Goal: Information Seeking & Learning: Learn about a topic

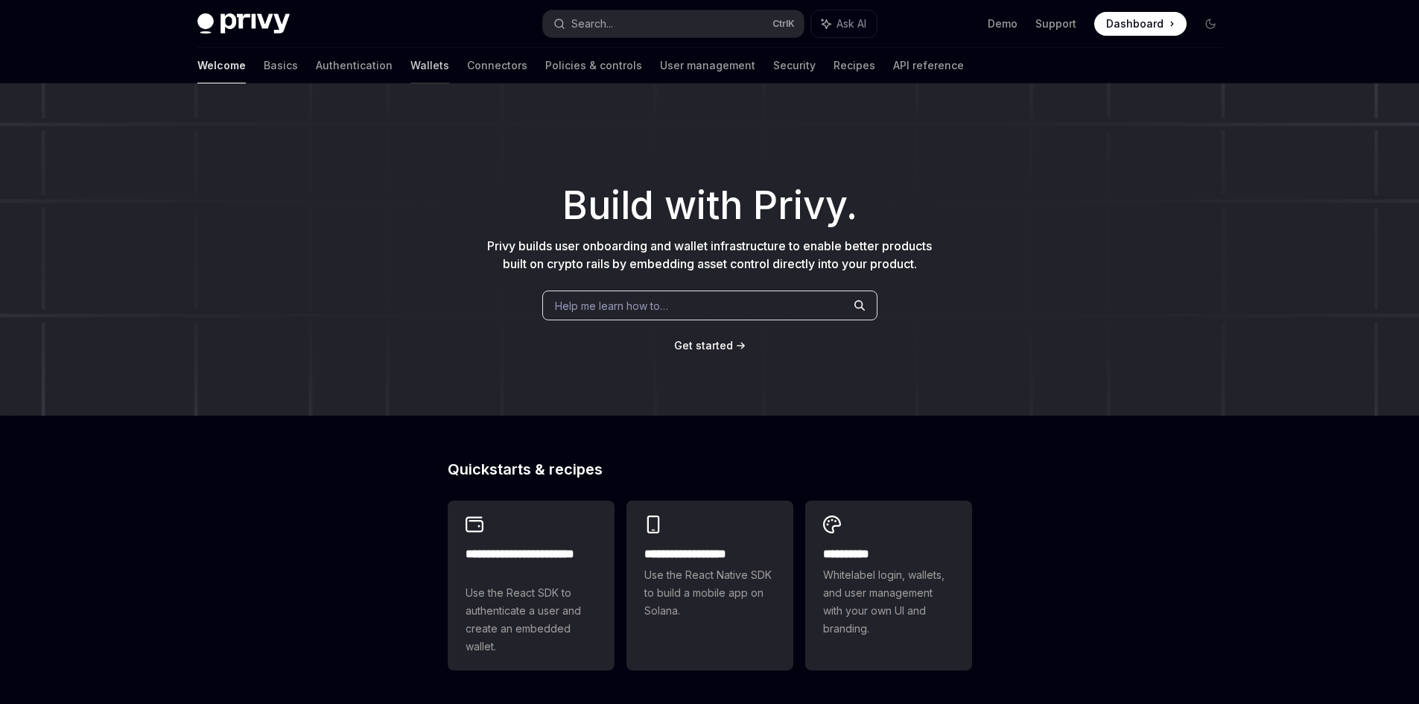
click at [410, 64] on link "Wallets" at bounding box center [429, 66] width 39 height 36
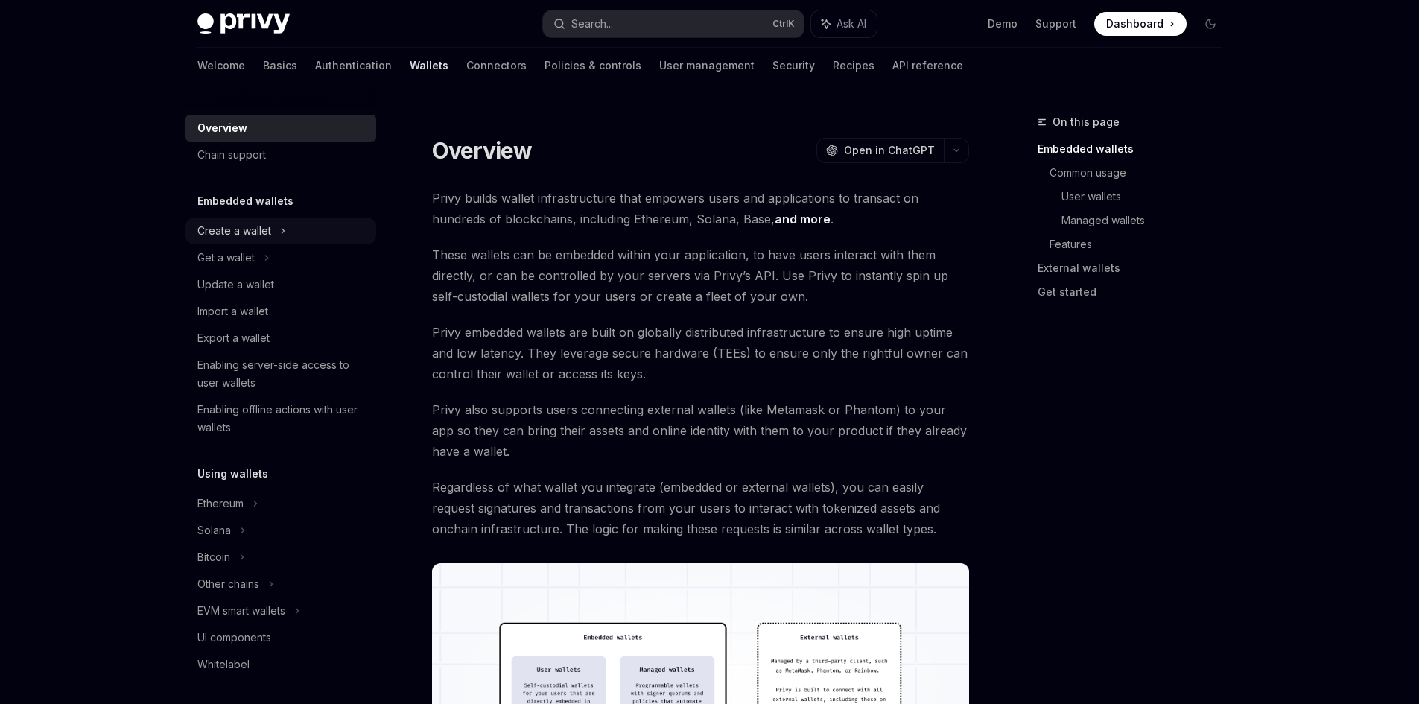
click at [276, 236] on div "Create a wallet" at bounding box center [280, 231] width 191 height 27
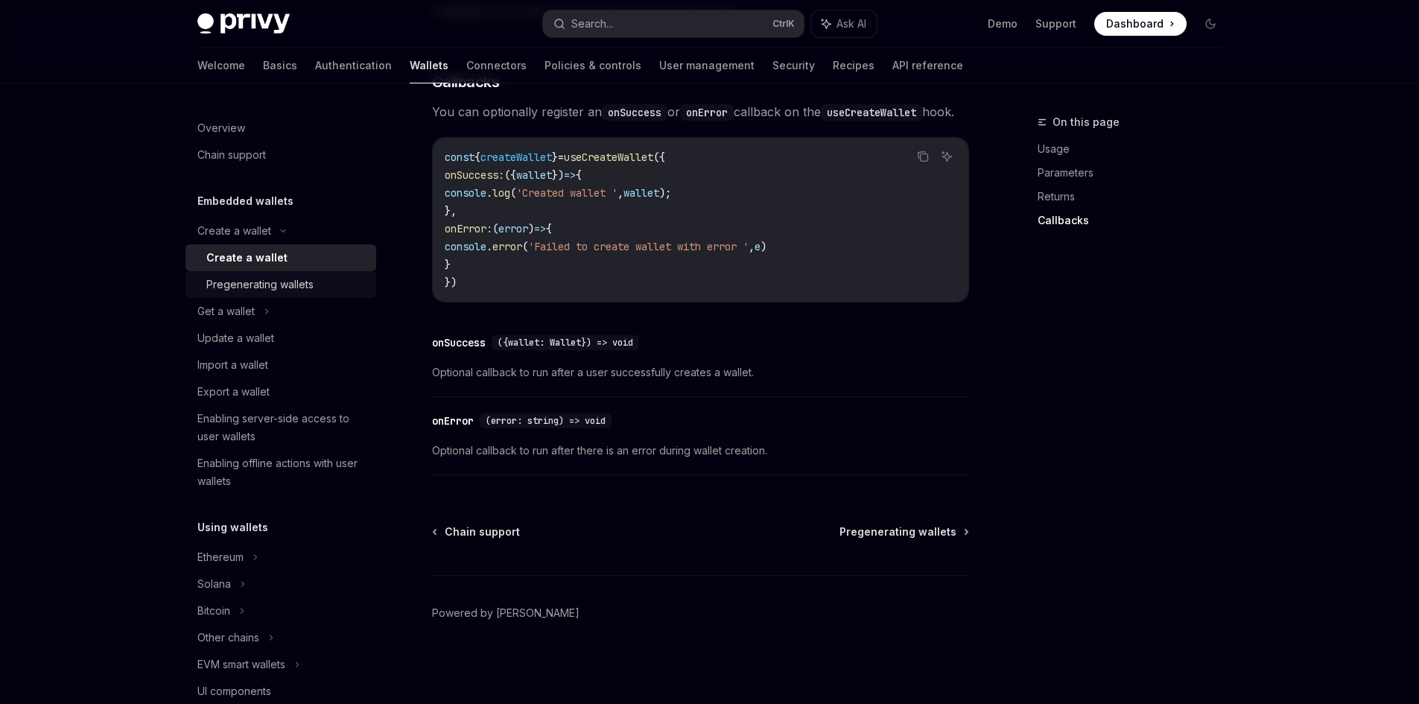
click at [272, 281] on div "Pregenerating wallets" at bounding box center [259, 285] width 107 height 18
type textarea "*"
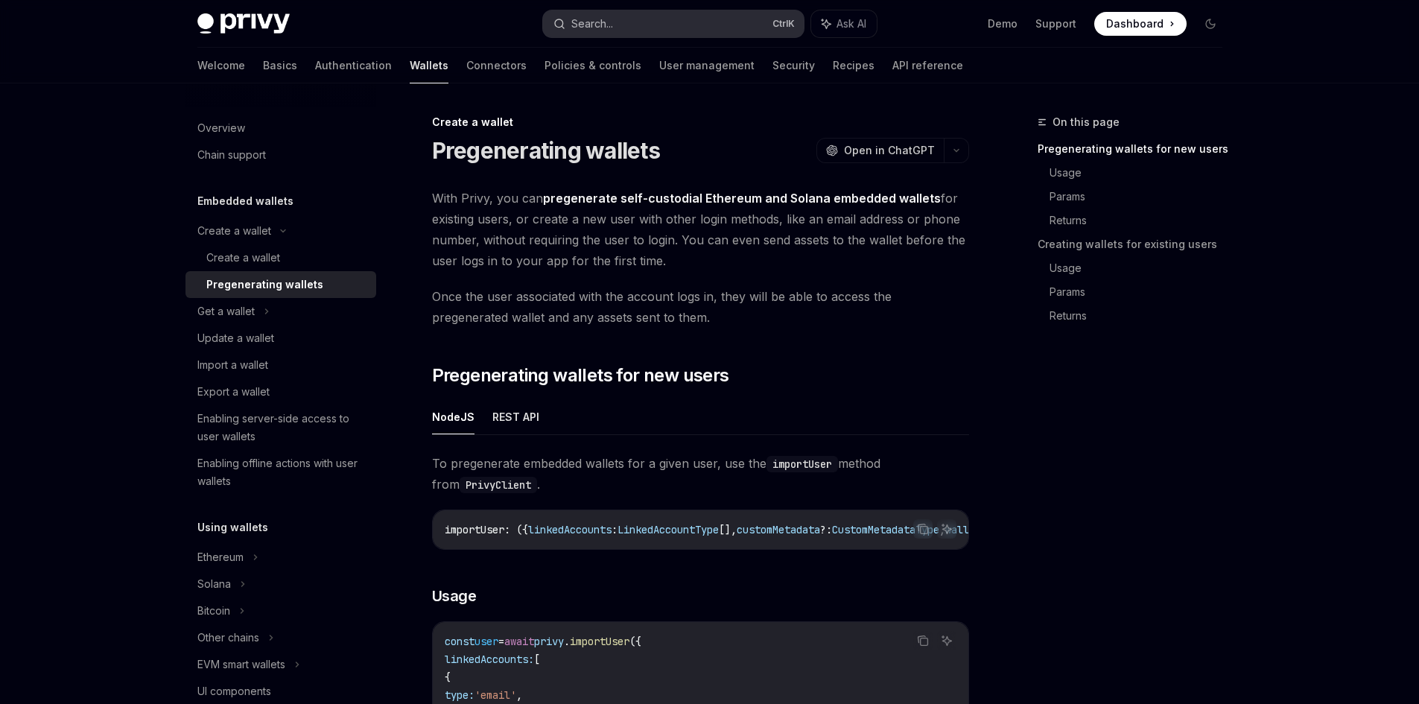
click at [613, 27] on div "Search..." at bounding box center [592, 24] width 42 height 18
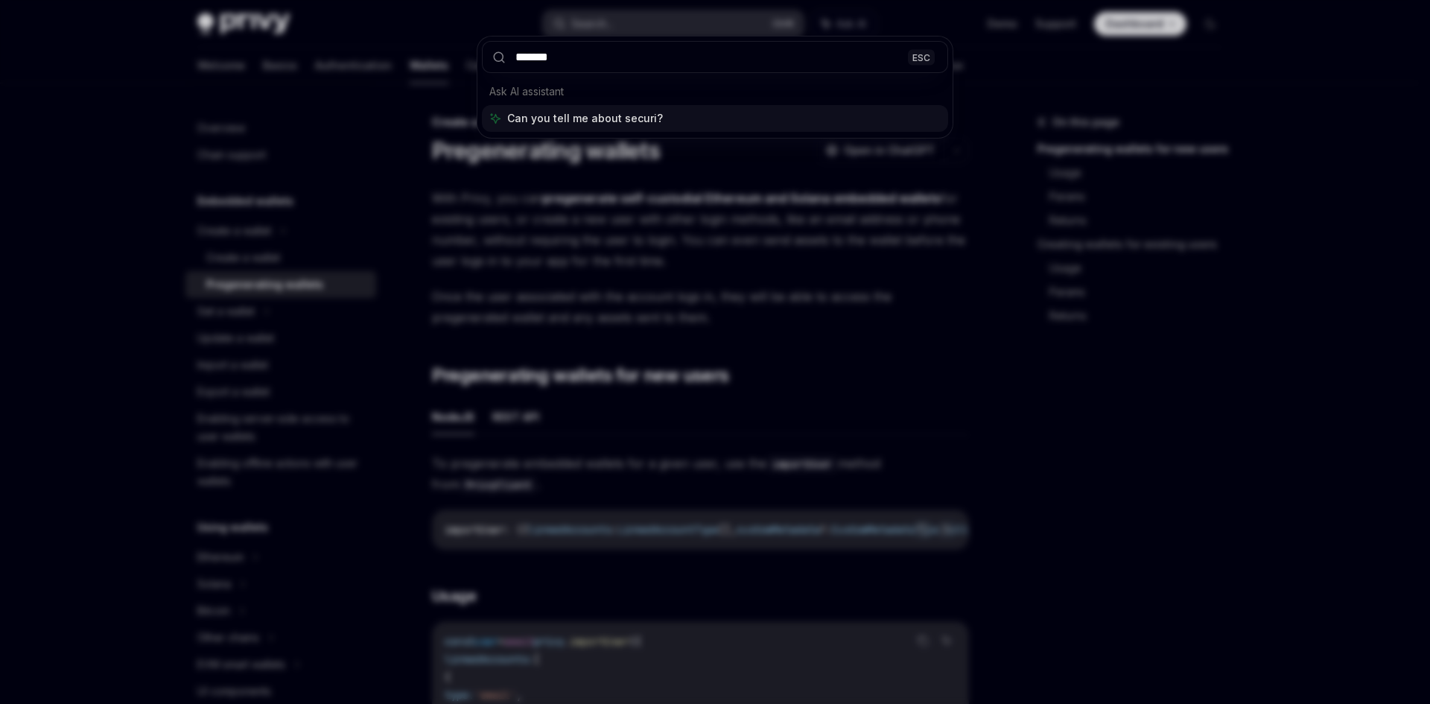
type input "********"
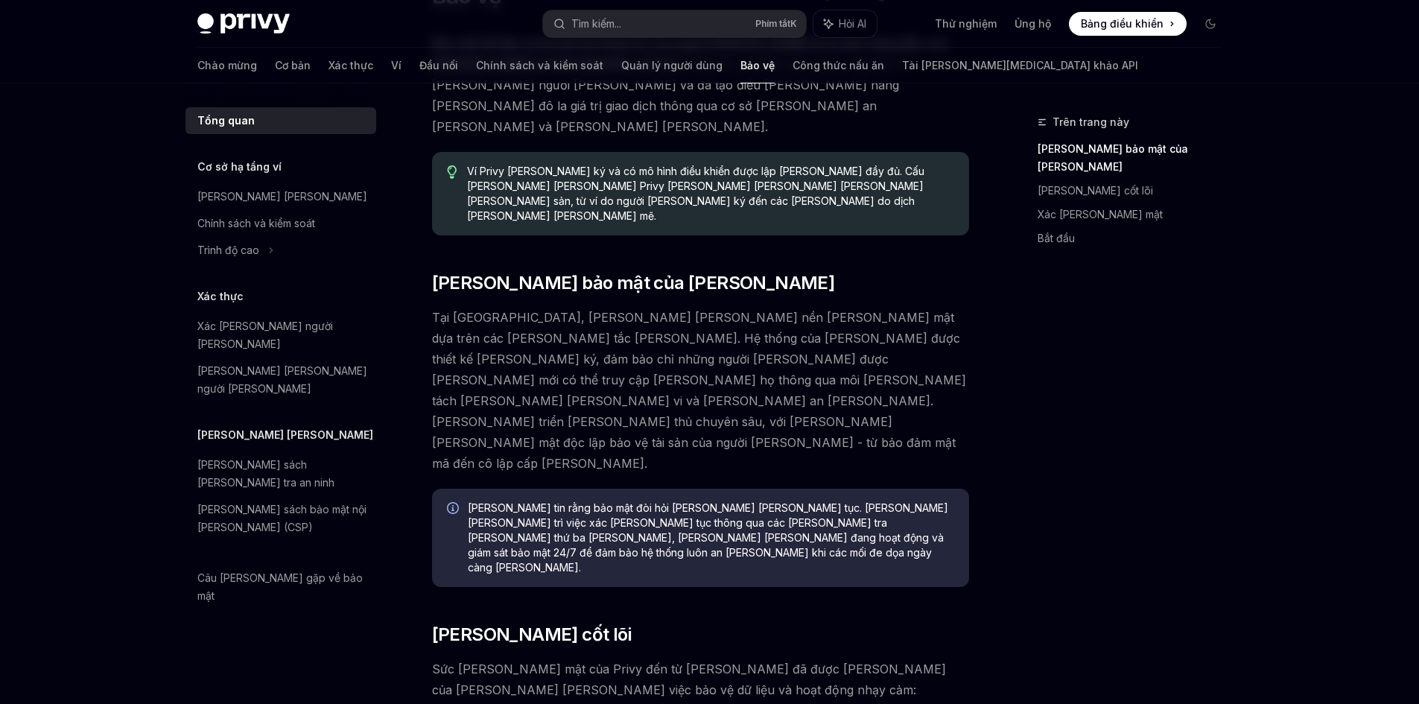
scroll to position [149, 0]
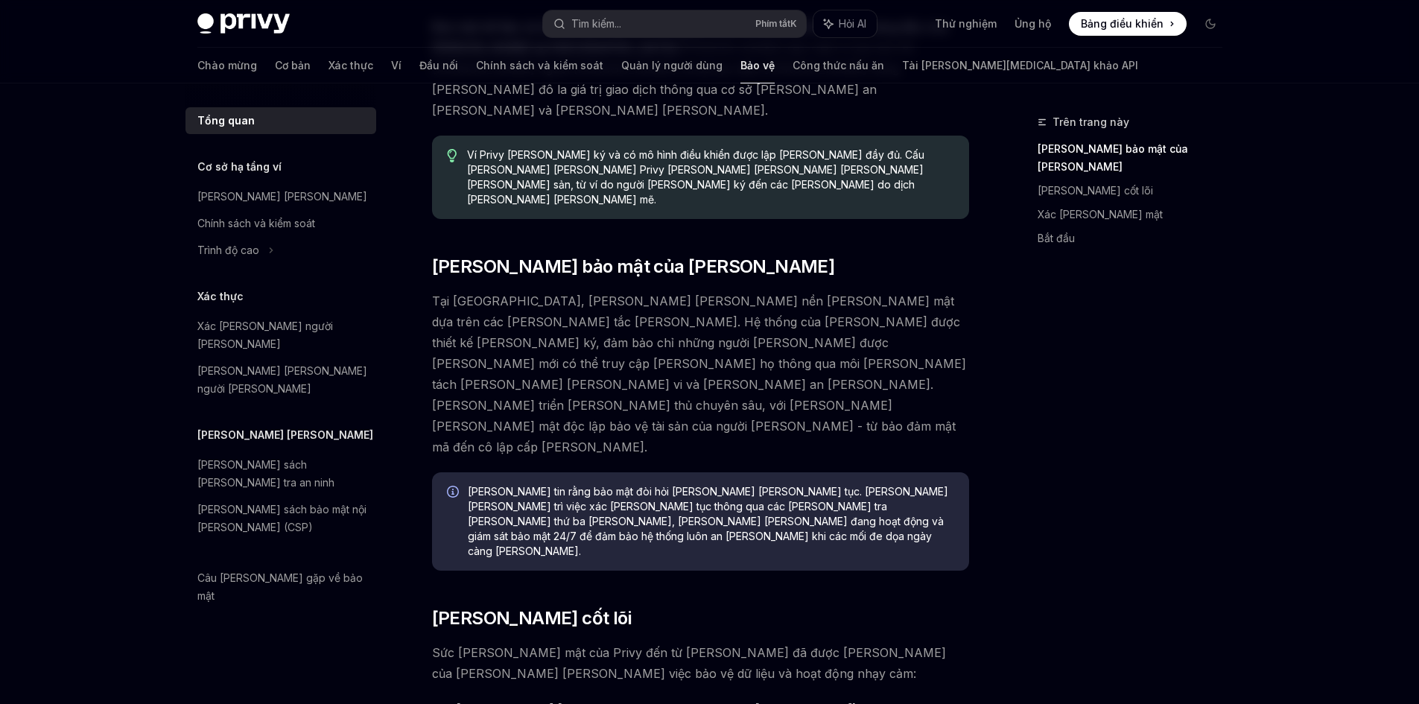
click at [615, 310] on font "Tại [GEOGRAPHIC_DATA], [PERSON_NAME] [PERSON_NAME] nền [PERSON_NAME] mật dựa tr…" at bounding box center [699, 373] width 534 height 161
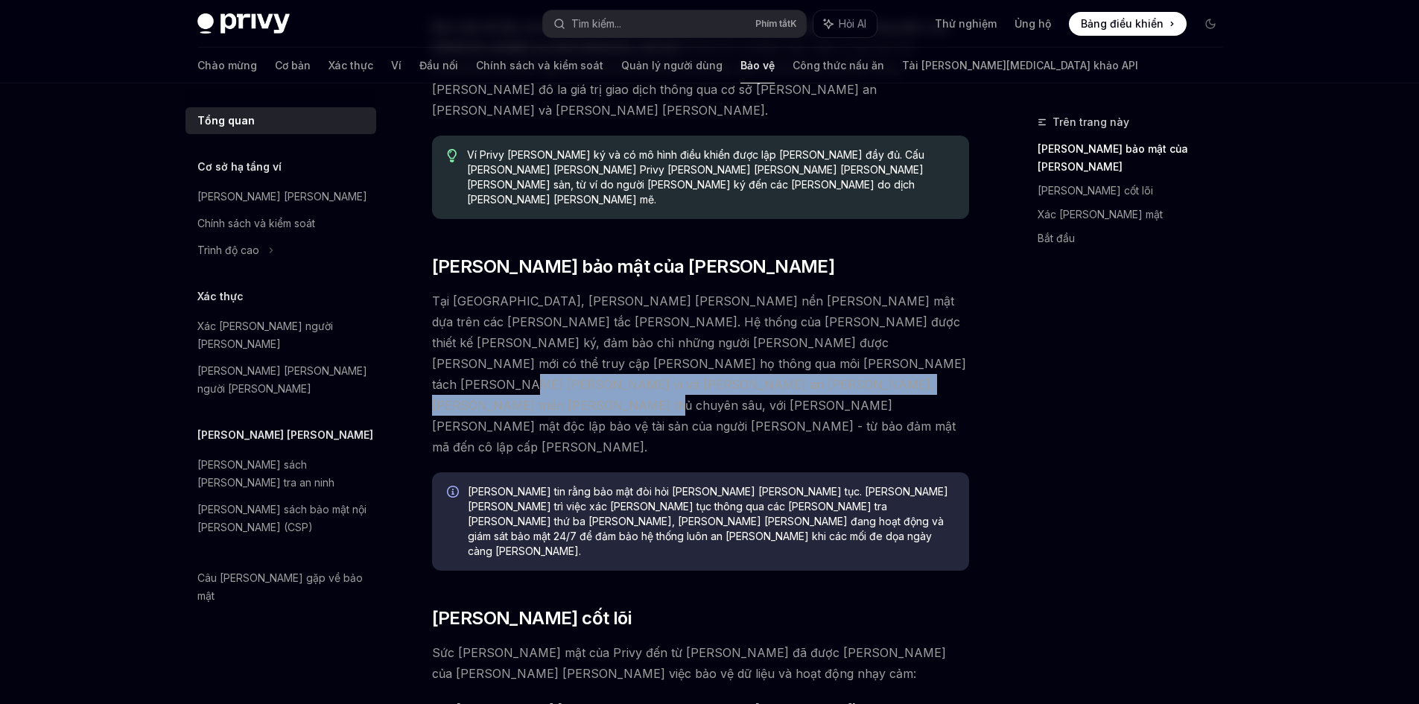
drag, startPoint x: 673, startPoint y: 308, endPoint x: 676, endPoint y: 326, distance: 18.1
click at [676, 326] on font "Tại [GEOGRAPHIC_DATA], [PERSON_NAME] [PERSON_NAME] nền [PERSON_NAME] mật dựa tr…" at bounding box center [699, 373] width 534 height 161
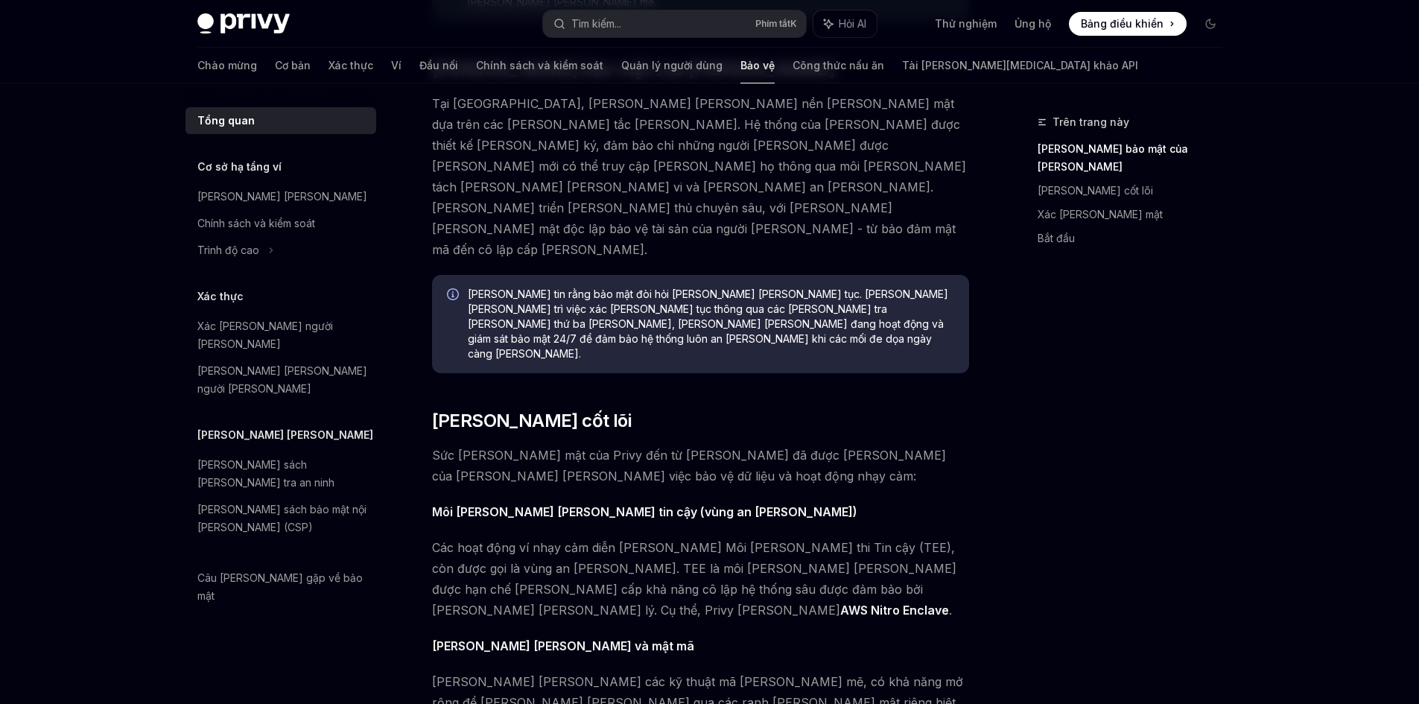
scroll to position [372, 0]
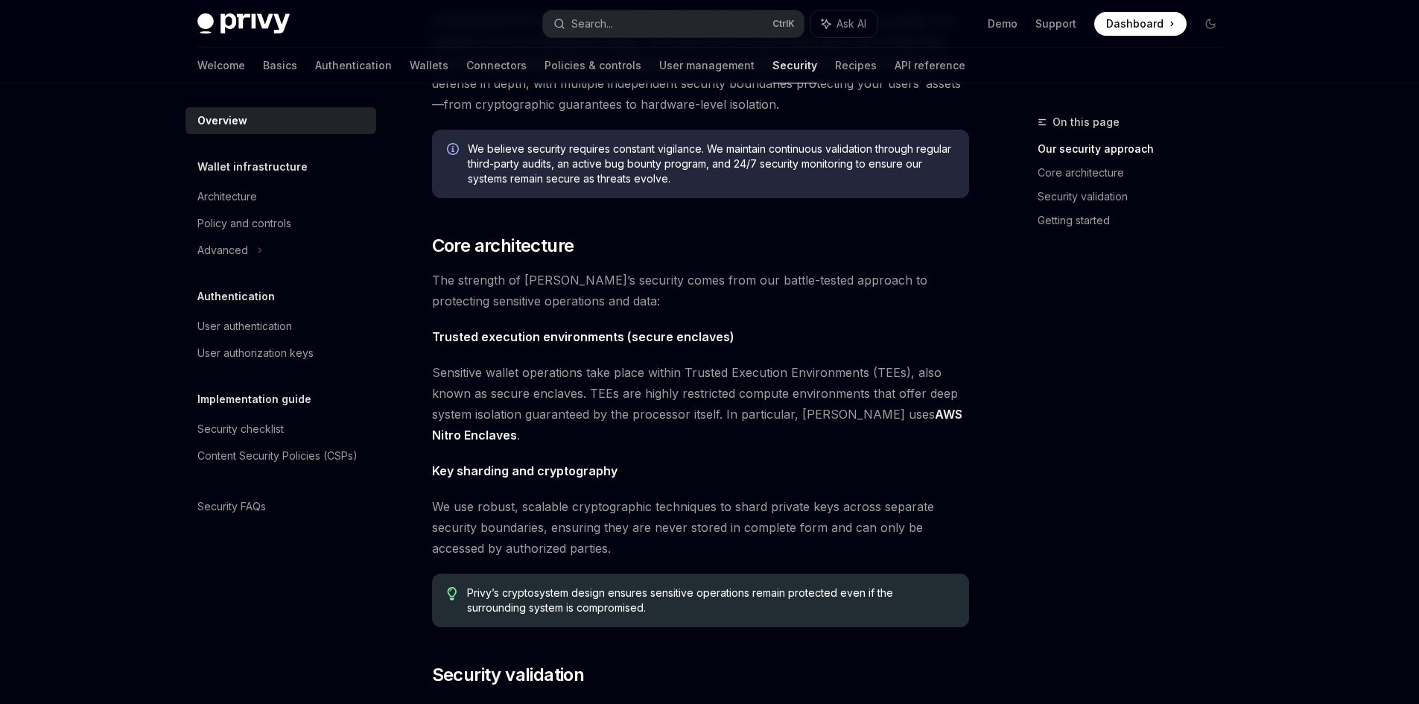
click at [1088, 483] on div "On this page Our security approach Core architecture Security validation Gettin…" at bounding box center [1121, 408] width 226 height 591
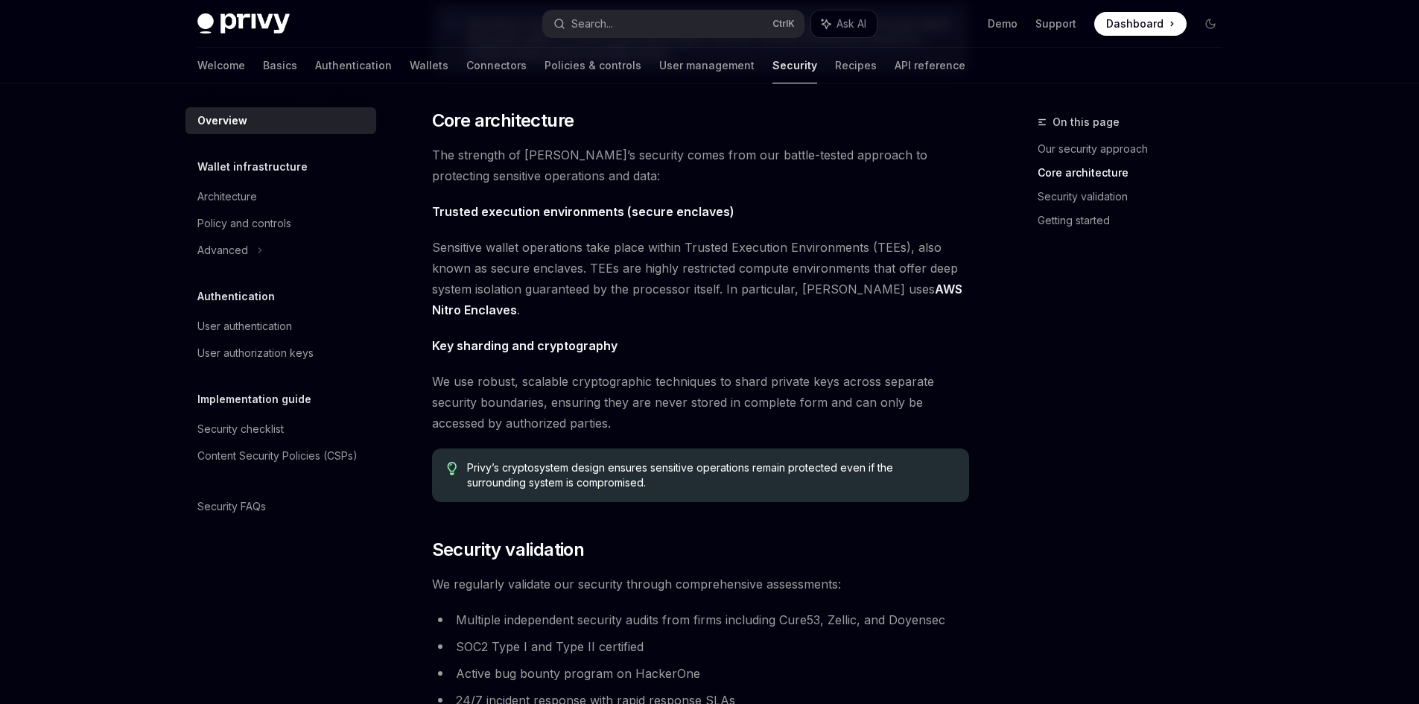
scroll to position [521, 0]
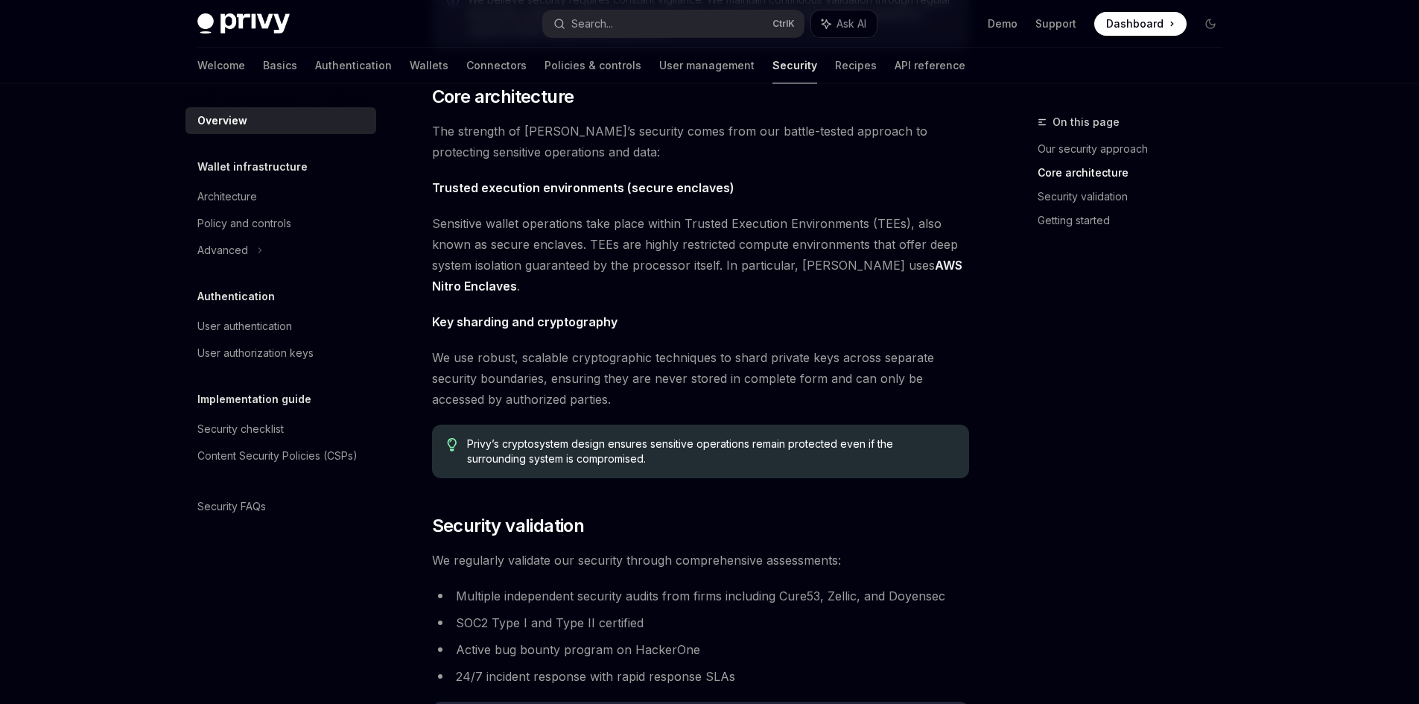
click at [553, 379] on span "We use robust, scalable cryptographic techniques to shard private keys across s…" at bounding box center [700, 378] width 537 height 63
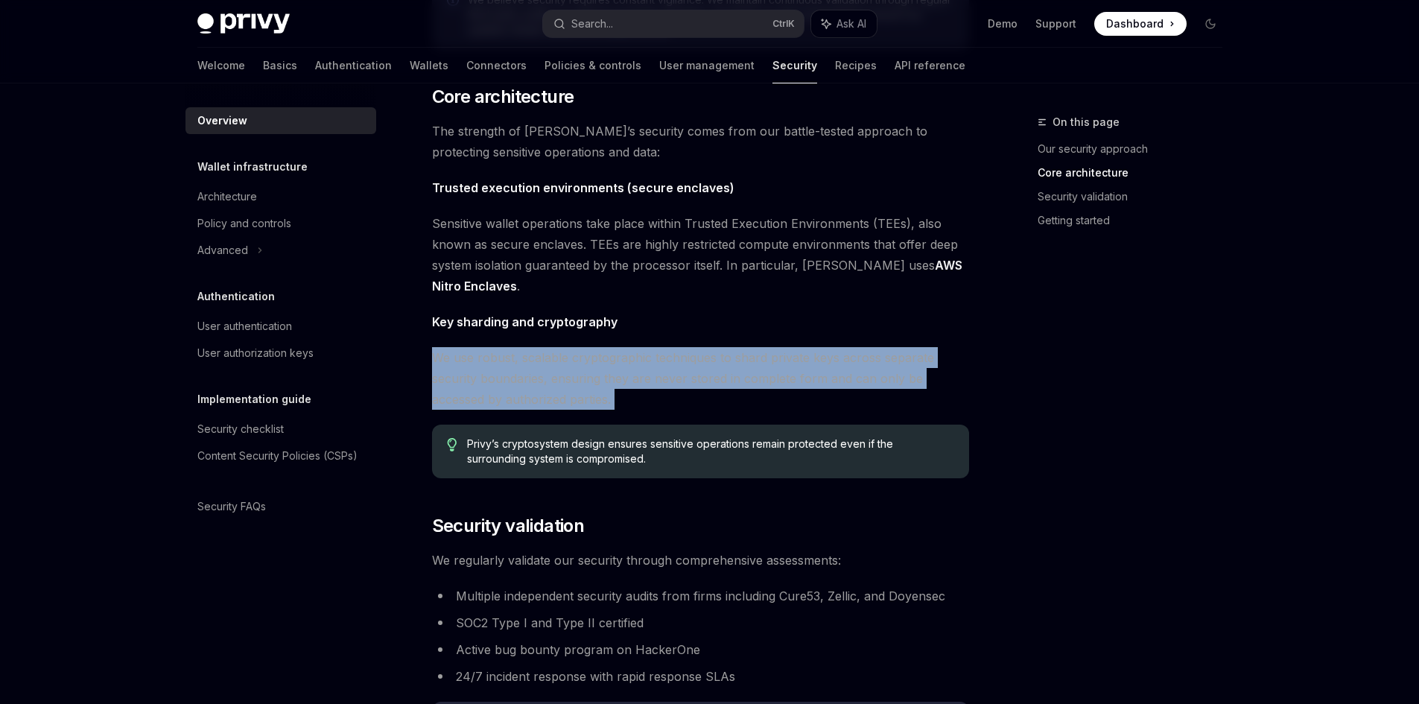
click at [553, 379] on span "We use robust, scalable cryptographic techniques to shard private keys across s…" at bounding box center [700, 378] width 537 height 63
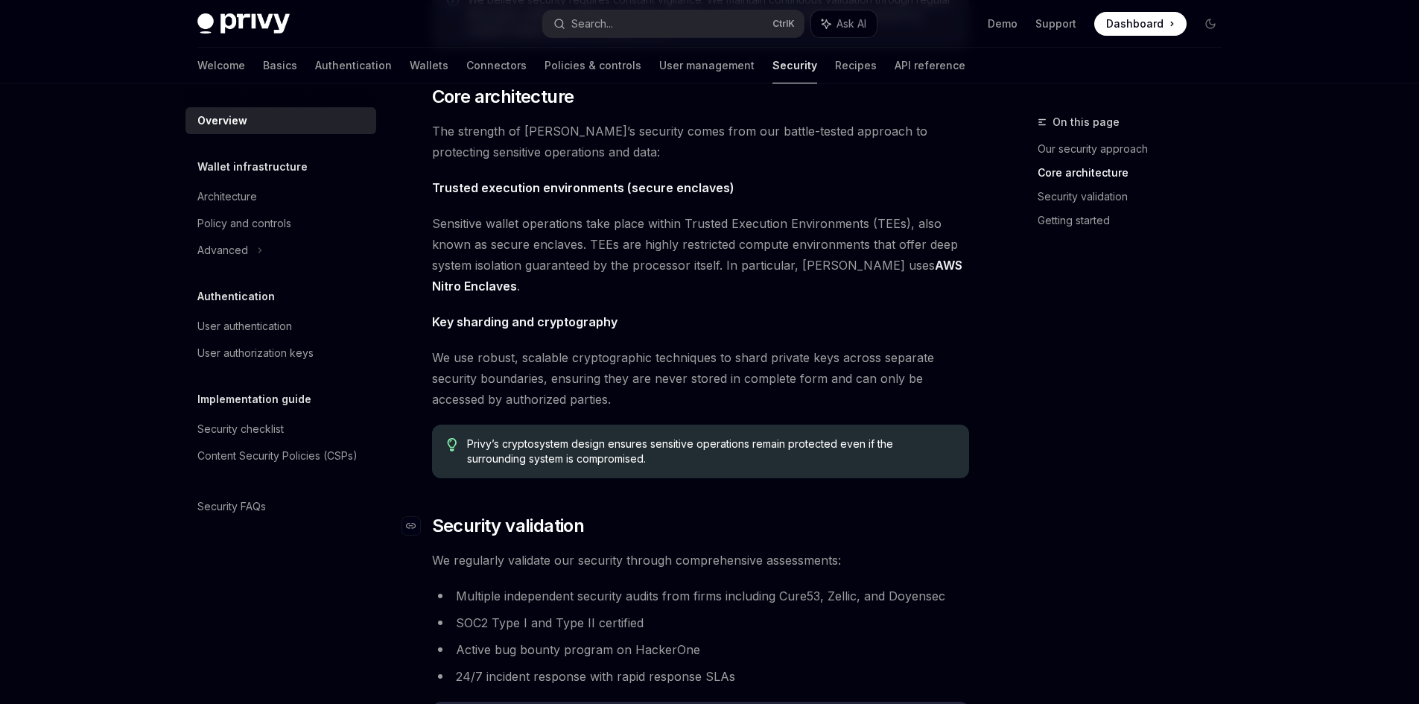
click at [826, 525] on h2 "​ Security validation" at bounding box center [700, 526] width 537 height 24
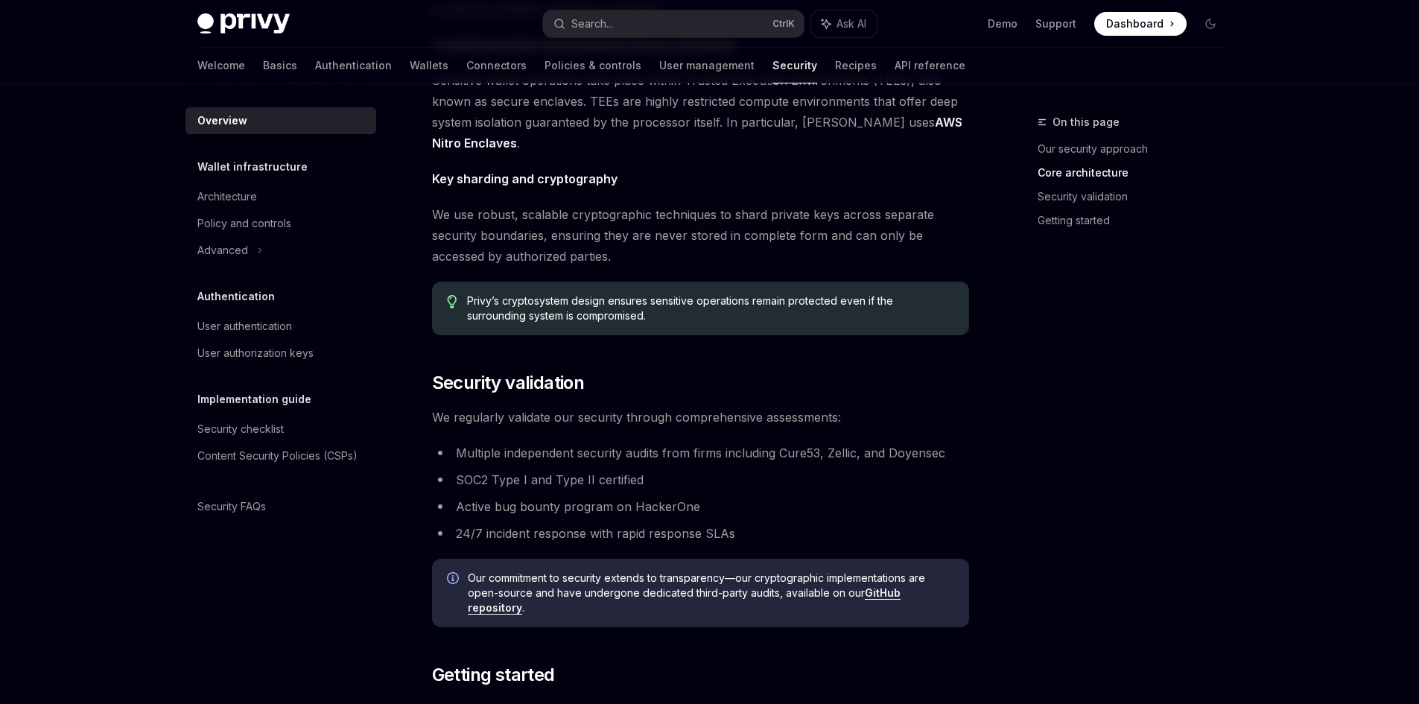
scroll to position [670, 0]
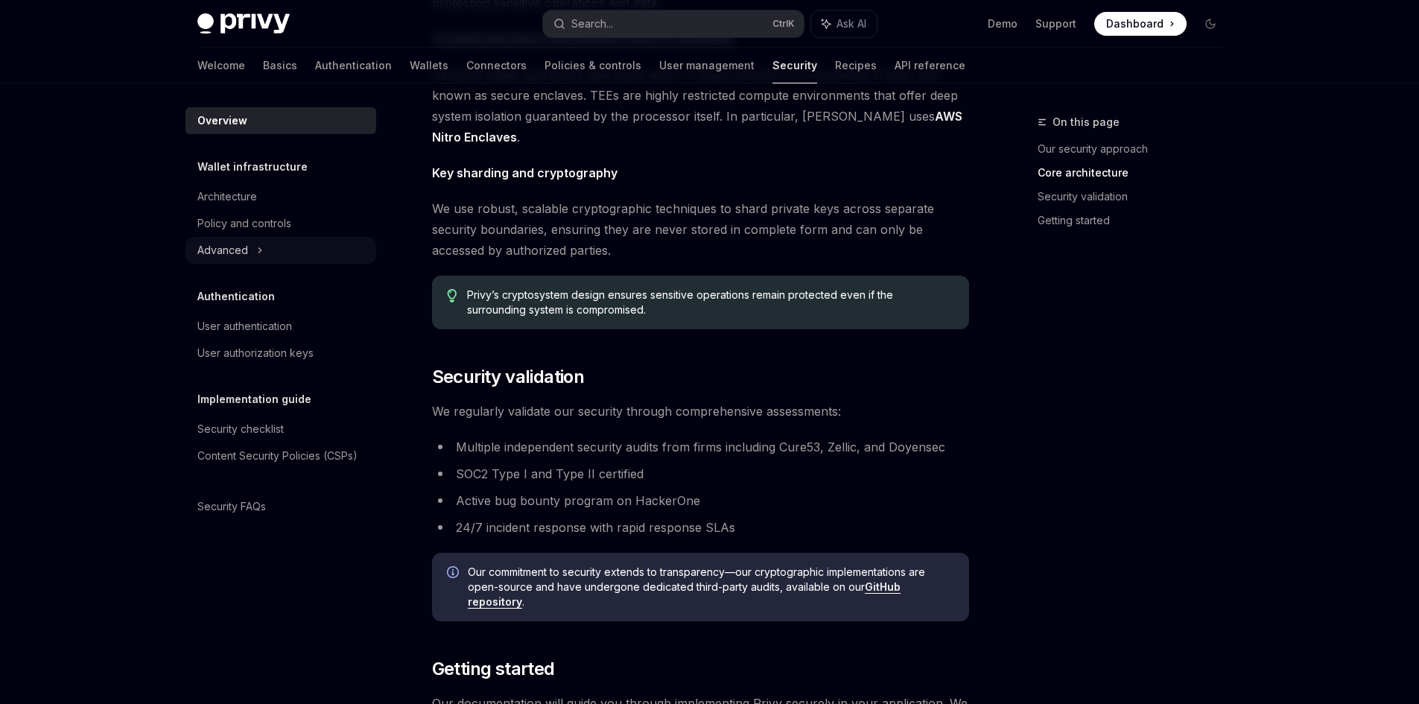
click at [263, 257] on div "Advanced" at bounding box center [280, 250] width 191 height 27
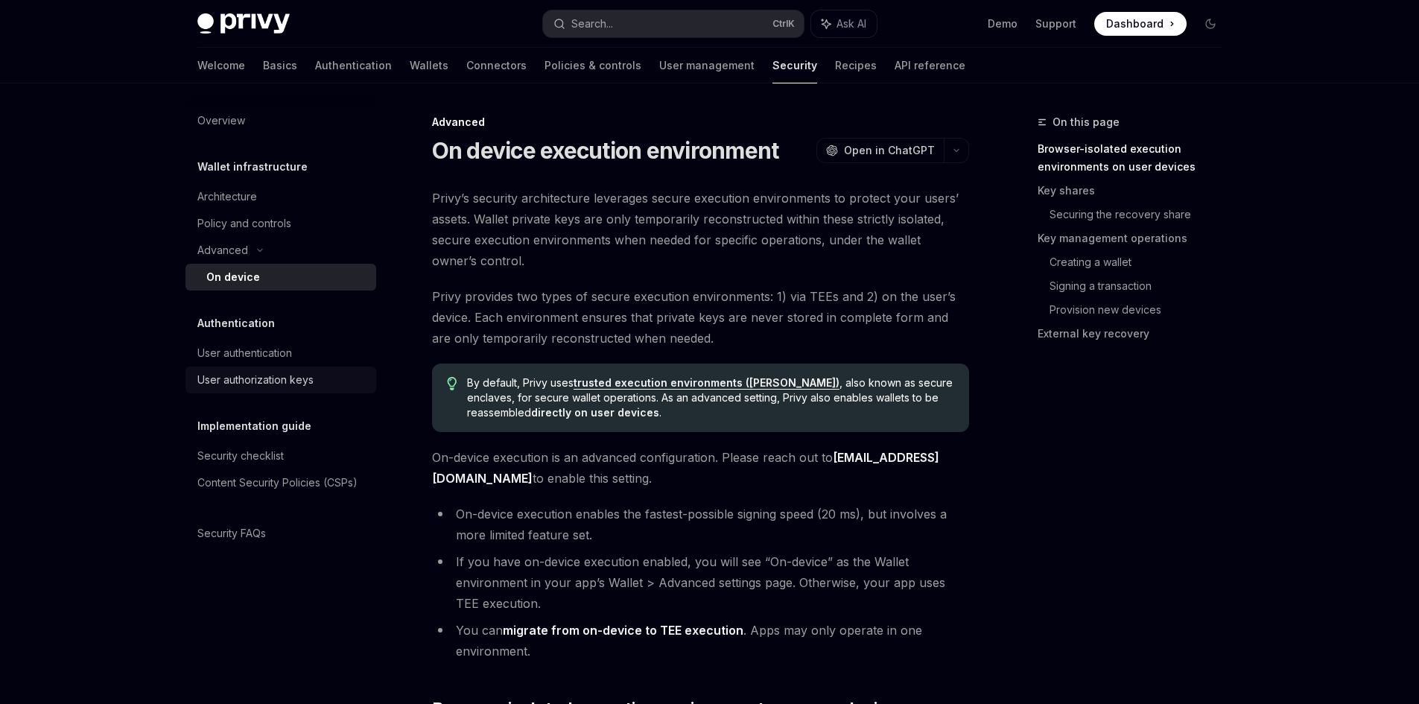
click at [267, 373] on div "User authorization keys" at bounding box center [255, 380] width 116 height 18
type textarea "*"
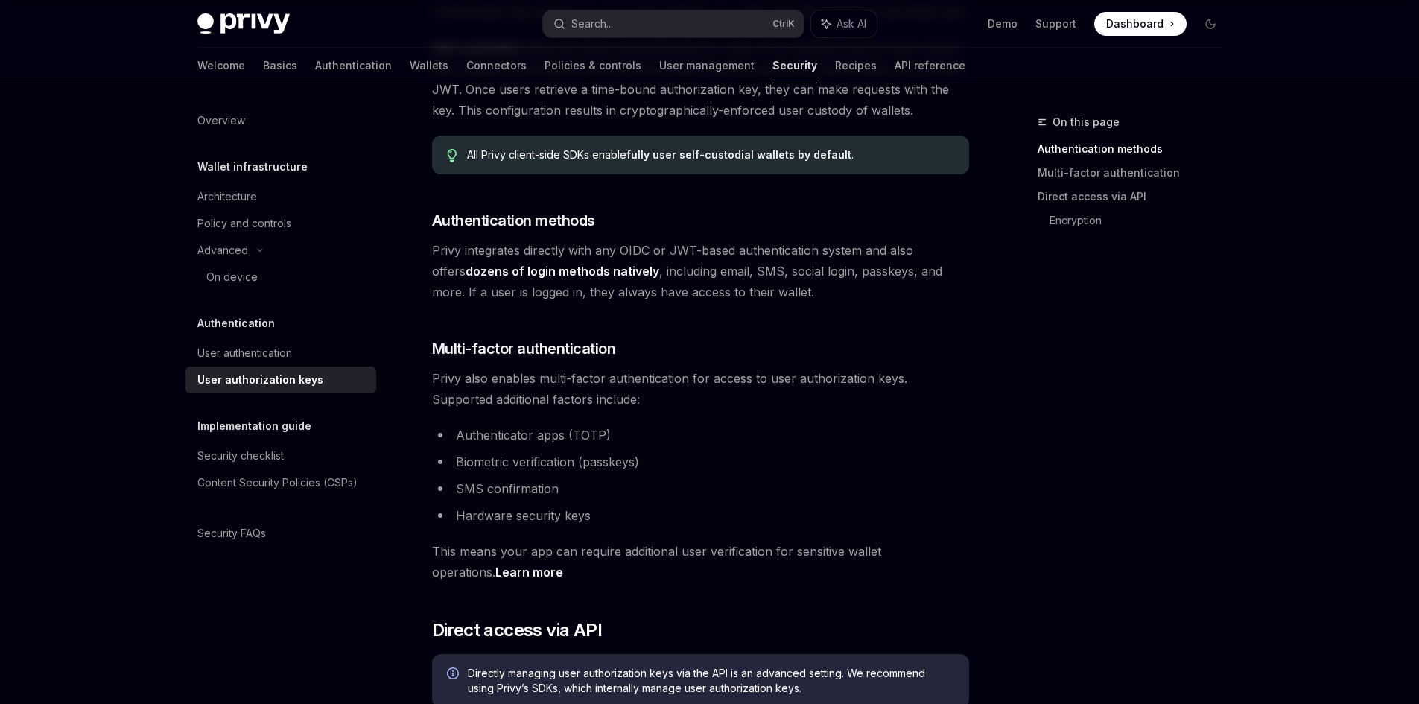
scroll to position [223, 0]
